Goal: Task Accomplishment & Management: Use online tool/utility

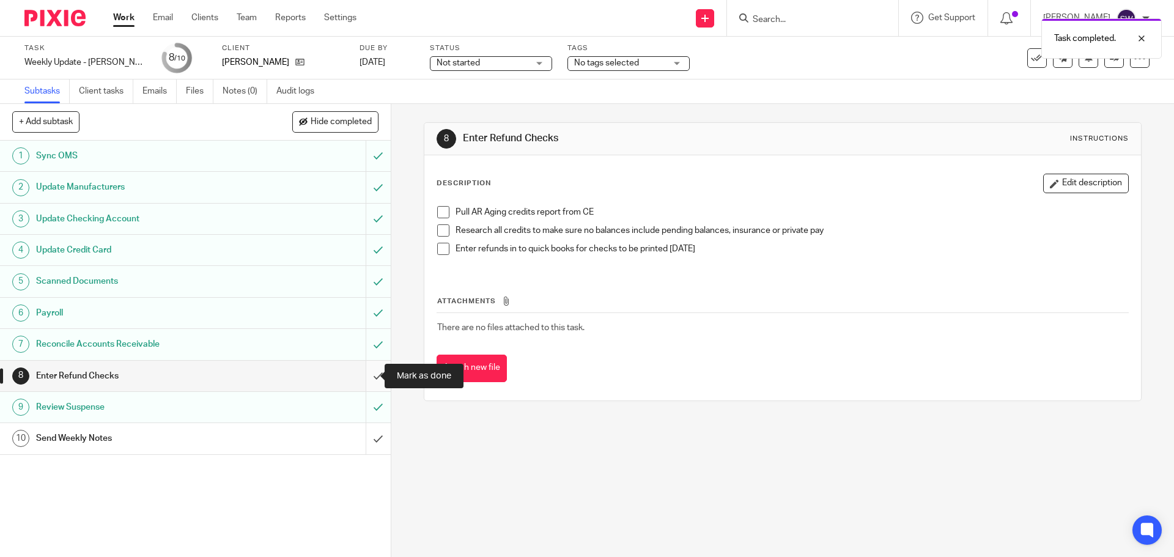
click at [364, 377] on input "submit" at bounding box center [195, 376] width 391 height 31
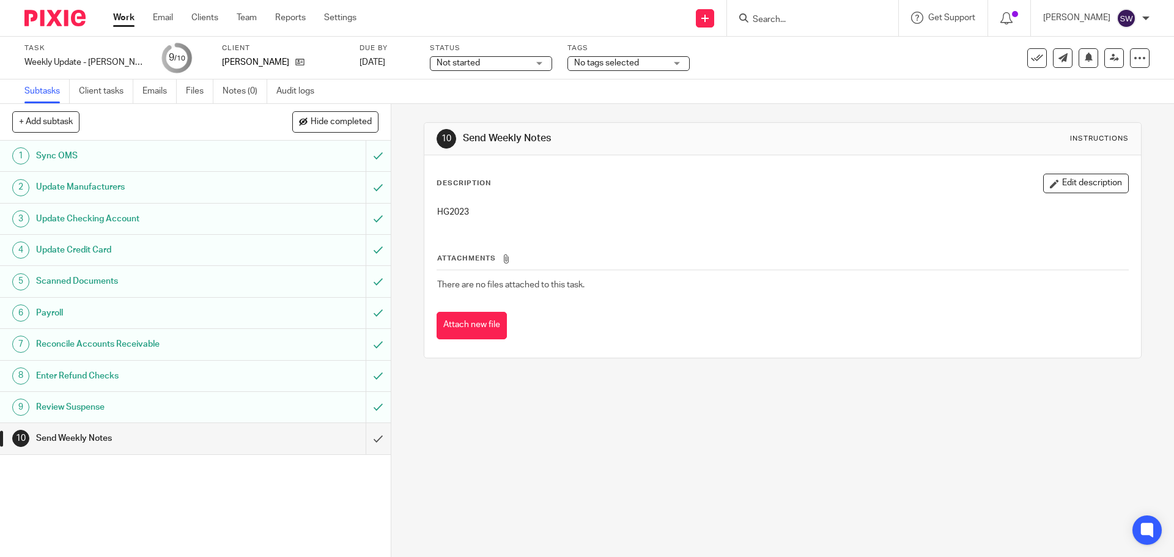
click at [461, 211] on p "HG2023" at bounding box center [782, 212] width 690 height 12
copy p "HG2023"
drag, startPoint x: 667, startPoint y: 478, endPoint x: 644, endPoint y: 450, distance: 36.9
click at [667, 474] on div "10 Send Weekly Notes Instructions Description Edit description HG2023 Attachmen…" at bounding box center [782, 330] width 782 height 453
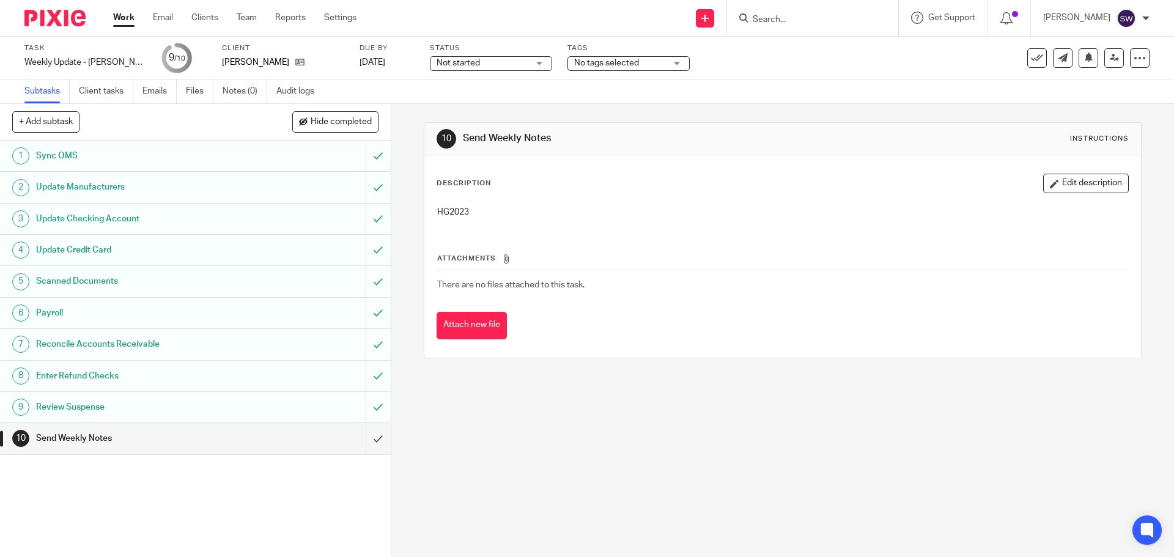
click at [643, 427] on div "10 Send Weekly Notes Instructions Description Edit description HG2023 Attachmen…" at bounding box center [782, 330] width 782 height 453
click at [700, 471] on div "10 Send Weekly Notes Instructions Description Edit description HG2023 Attachmen…" at bounding box center [782, 330] width 782 height 453
click at [740, 523] on div "10 Send Weekly Notes Instructions Description Edit description HG2023 Attachmen…" at bounding box center [782, 330] width 782 height 453
click at [368, 431] on input "submit" at bounding box center [195, 438] width 391 height 31
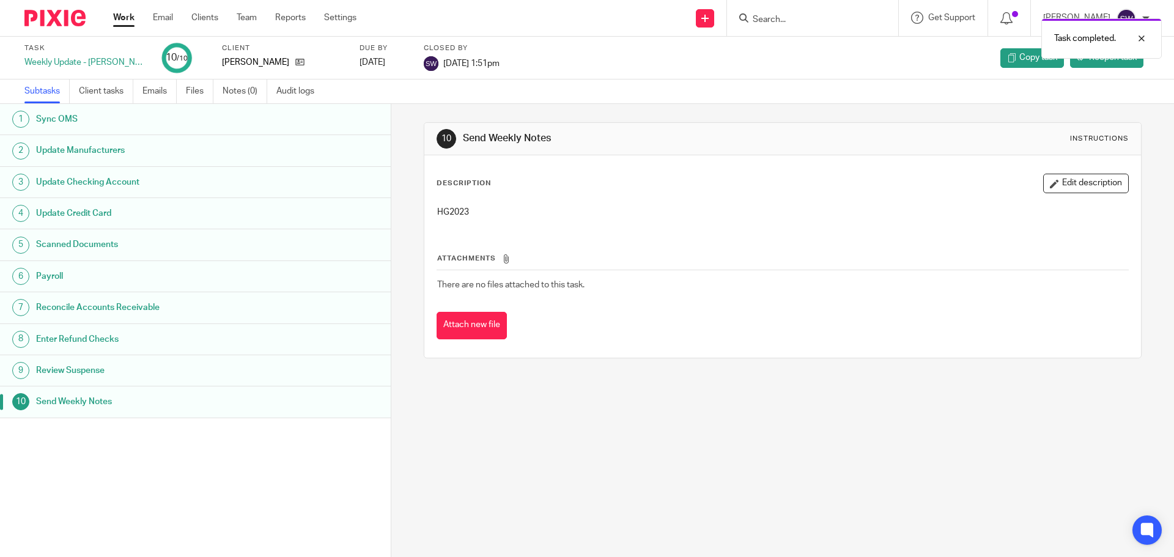
click at [120, 17] on link "Work" at bounding box center [123, 18] width 21 height 12
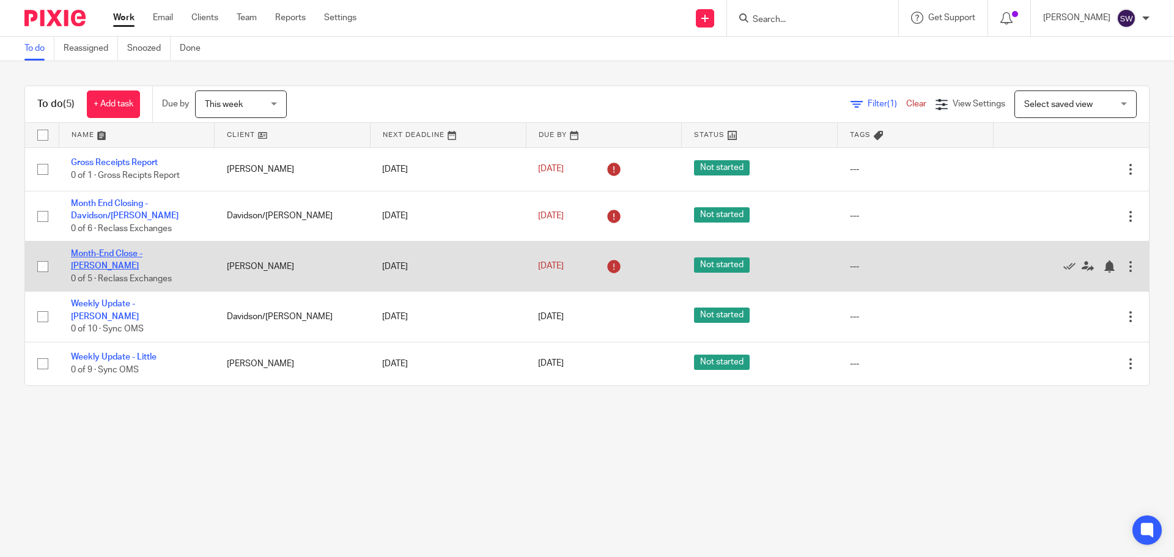
click at [98, 258] on link "Month-End Close - [PERSON_NAME]" at bounding box center [107, 259] width 72 height 21
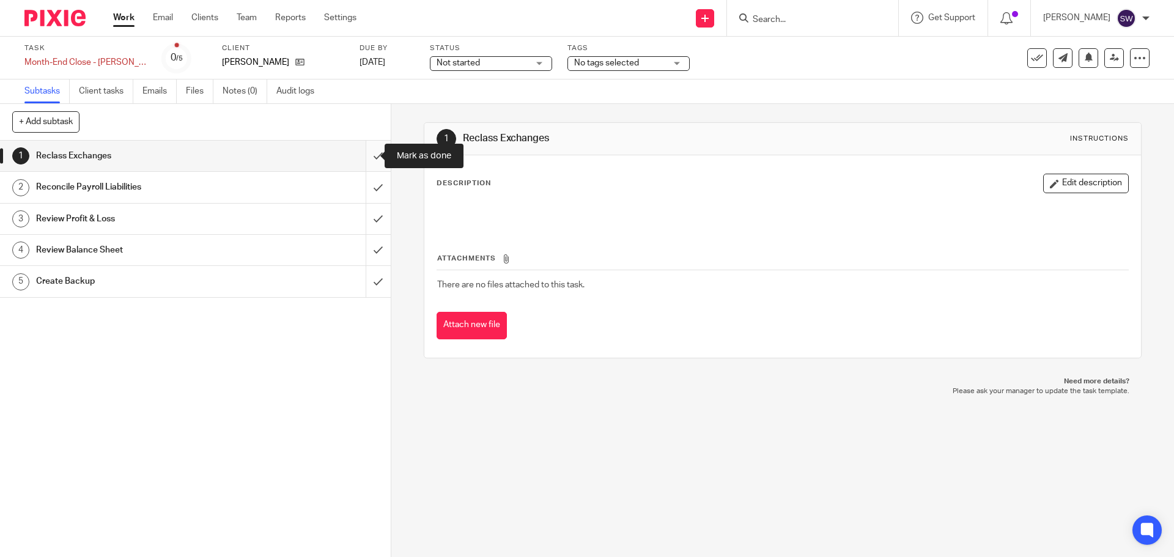
click at [363, 153] on input "submit" at bounding box center [195, 156] width 391 height 31
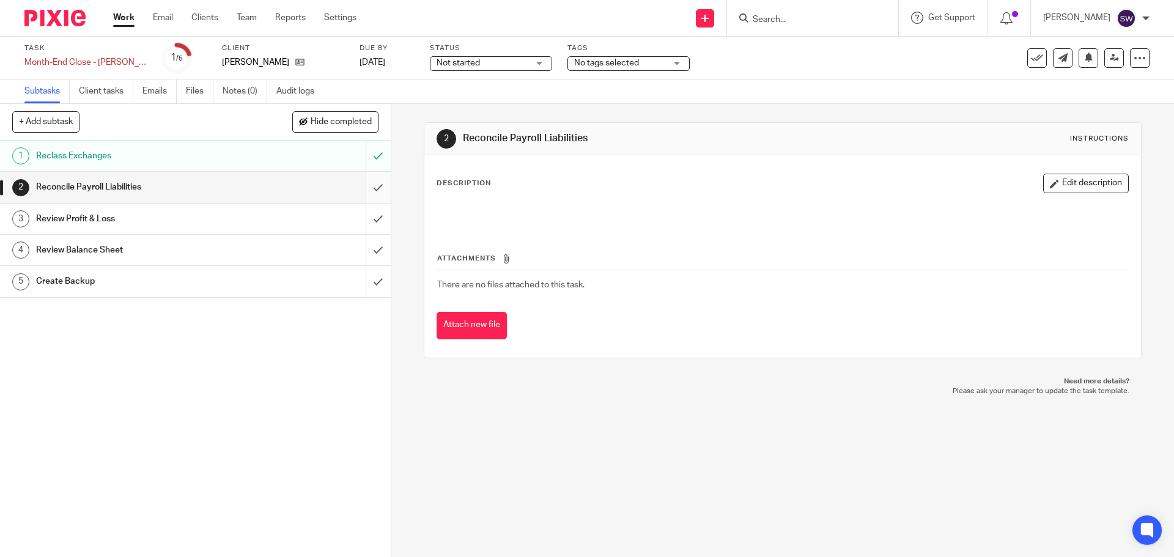
click at [376, 189] on input "submit" at bounding box center [195, 187] width 391 height 31
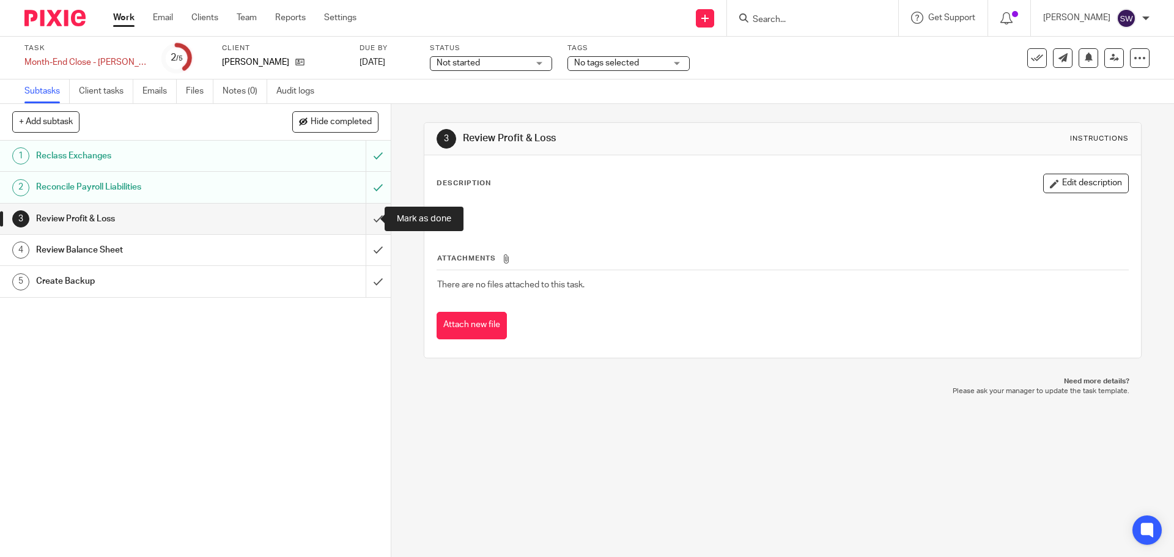
drag, startPoint x: 362, startPoint y: 214, endPoint x: 321, endPoint y: 233, distance: 45.7
click at [362, 214] on input "submit" at bounding box center [195, 219] width 391 height 31
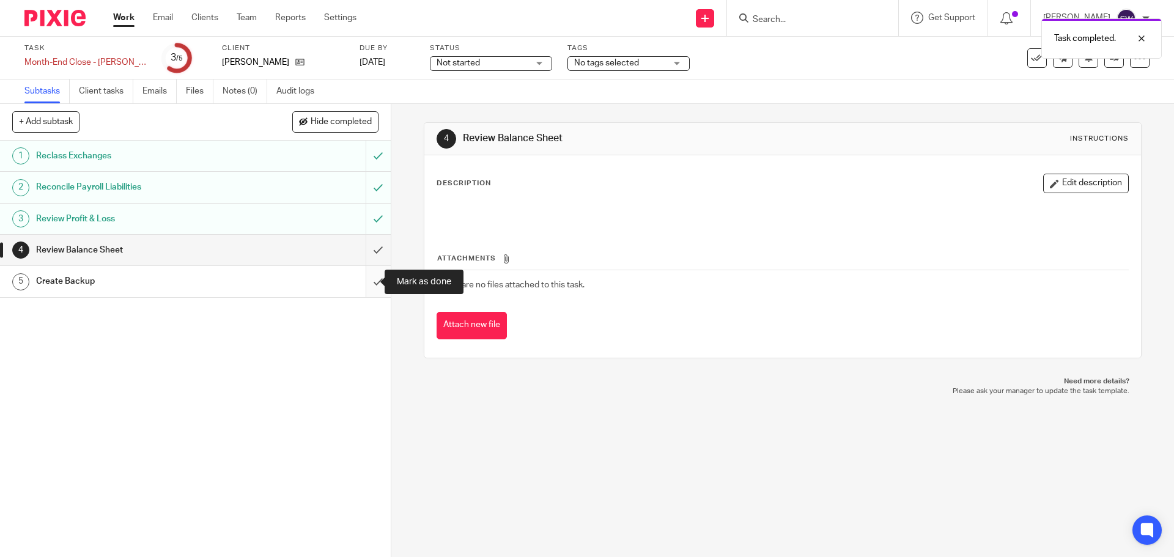
click at [363, 287] on input "submit" at bounding box center [195, 281] width 391 height 31
click at [608, 425] on div "4 Review Balance Sheet Instructions Description Edit description Attachments Th…" at bounding box center [782, 330] width 782 height 453
click at [367, 244] on input "submit" at bounding box center [195, 250] width 391 height 31
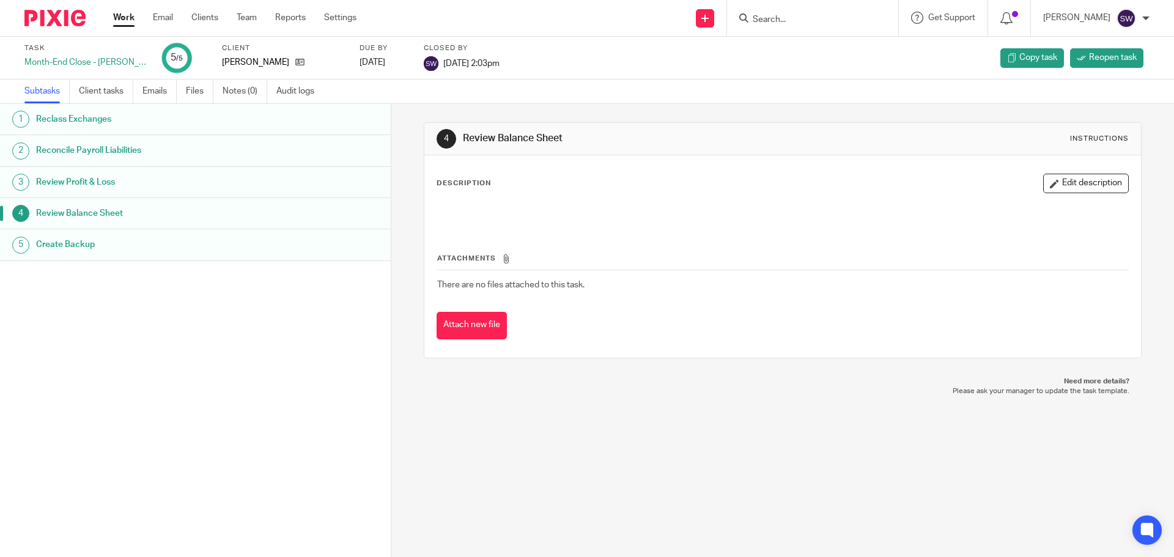
click at [125, 20] on link "Work" at bounding box center [123, 18] width 21 height 12
drag, startPoint x: 125, startPoint y: 20, endPoint x: 423, endPoint y: 142, distance: 321.5
click at [127, 20] on link "Work" at bounding box center [123, 18] width 21 height 12
